Goal: Information Seeking & Learning: Find specific fact

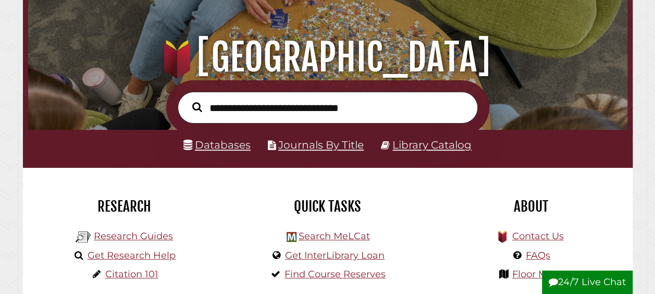
scroll to position [198, 594]
paste input "*********"
type input "*********"
click at [187, 100] on button "Search" at bounding box center [197, 107] width 20 height 15
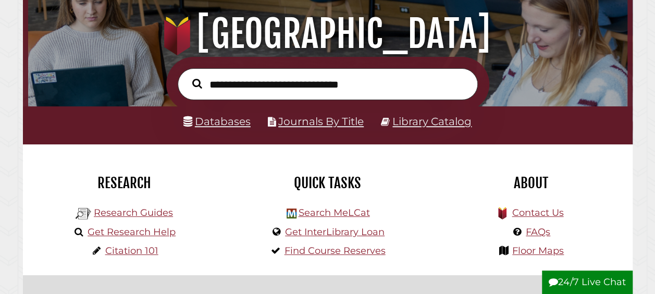
scroll to position [110, 0]
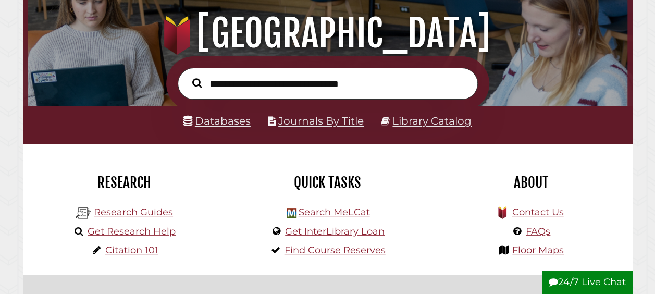
click at [378, 77] on input "text" at bounding box center [328, 83] width 300 height 31
type input "*********"
click at [187, 76] on button "Search" at bounding box center [197, 83] width 20 height 15
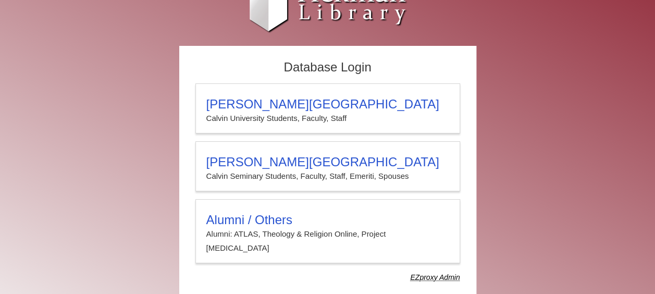
scroll to position [30, 0]
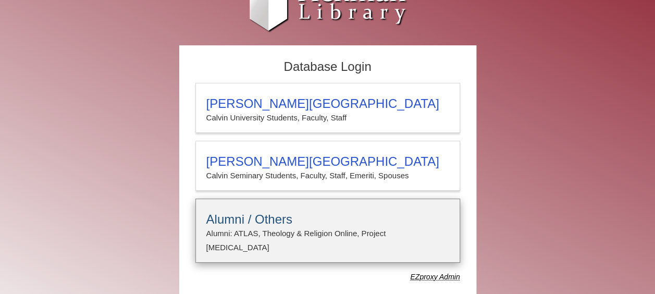
click at [360, 202] on details "Alumni / Others Alumni: ATLAS, Theology & Religion Online, Project Muse E-mail …" at bounding box center [327, 231] width 265 height 64
click at [276, 225] on h3 "Alumni / Others" at bounding box center [327, 219] width 243 height 15
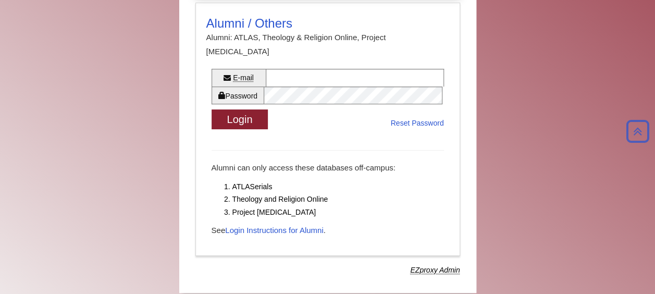
scroll to position [0, 0]
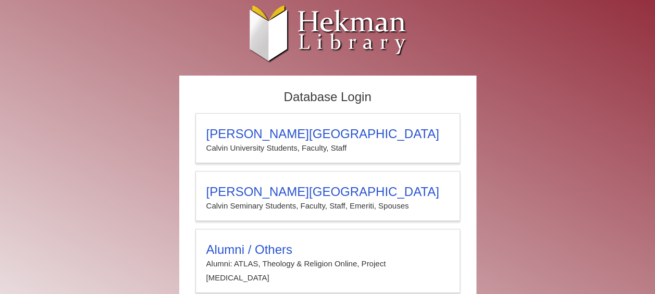
scroll to position [36, 0]
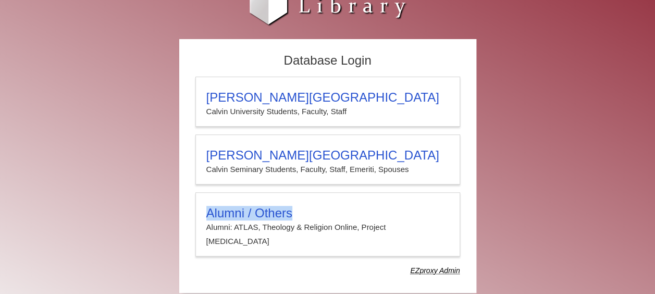
drag, startPoint x: 315, startPoint y: 211, endPoint x: 183, endPoint y: 186, distance: 134.1
click at [183, 186] on div "Database Login [PERSON_NAME][GEOGRAPHIC_DATA][PERSON_NAME] Students, Faculty, S…" at bounding box center [327, 166] width 297 height 254
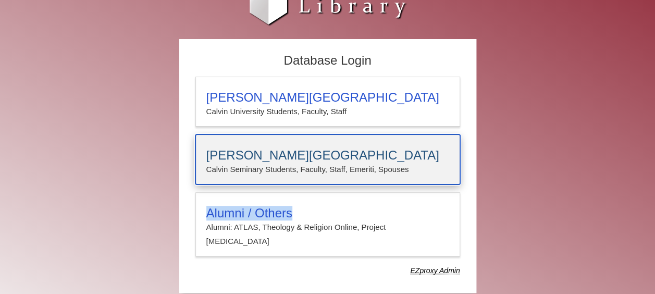
click at [294, 149] on h3 "[PERSON_NAME][GEOGRAPHIC_DATA]" at bounding box center [327, 155] width 243 height 15
